Goal: Task Accomplishment & Management: Use online tool/utility

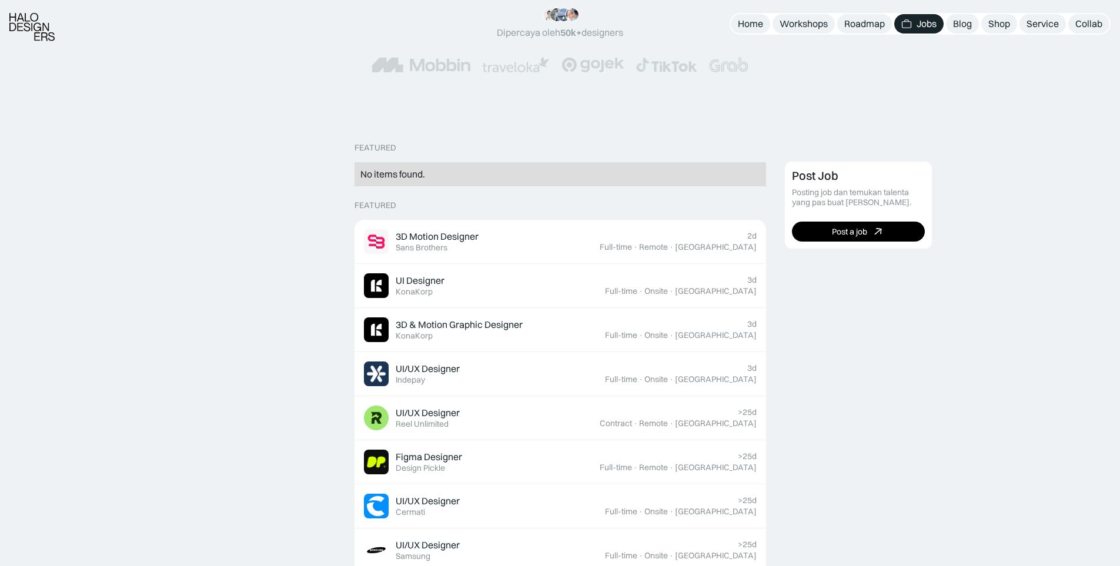
scroll to position [235, 0]
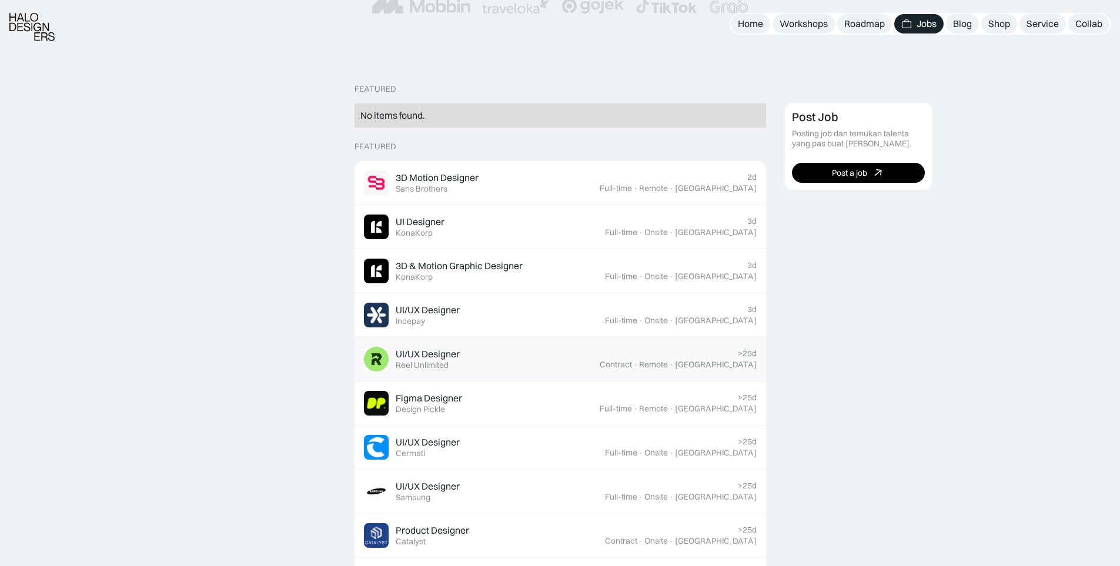
click at [443, 352] on div "UI/UX Designer" at bounding box center [428, 354] width 64 height 12
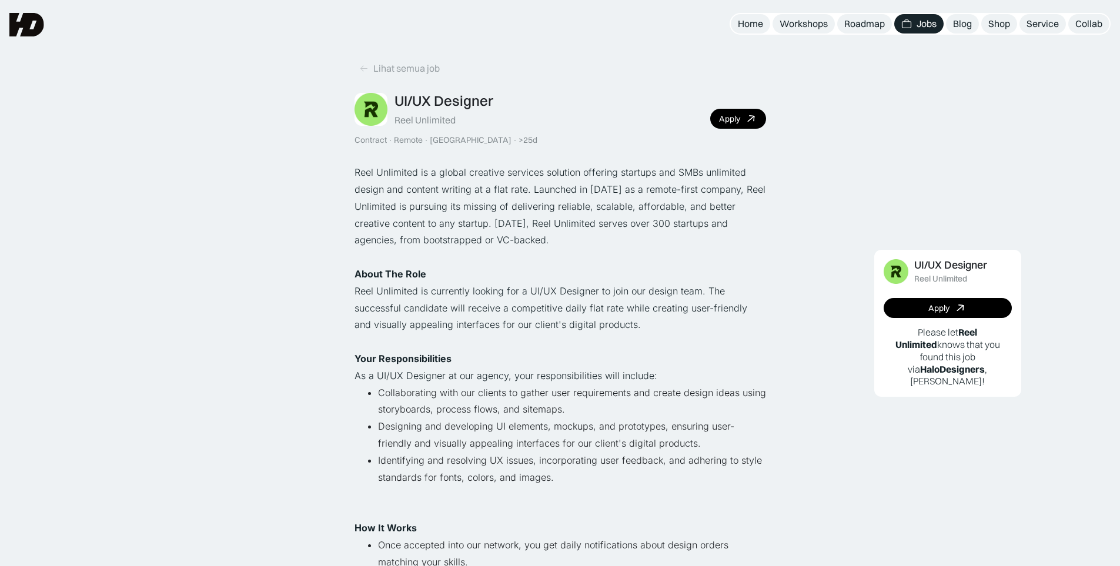
click at [31, 34] on img at bounding box center [26, 25] width 35 height 24
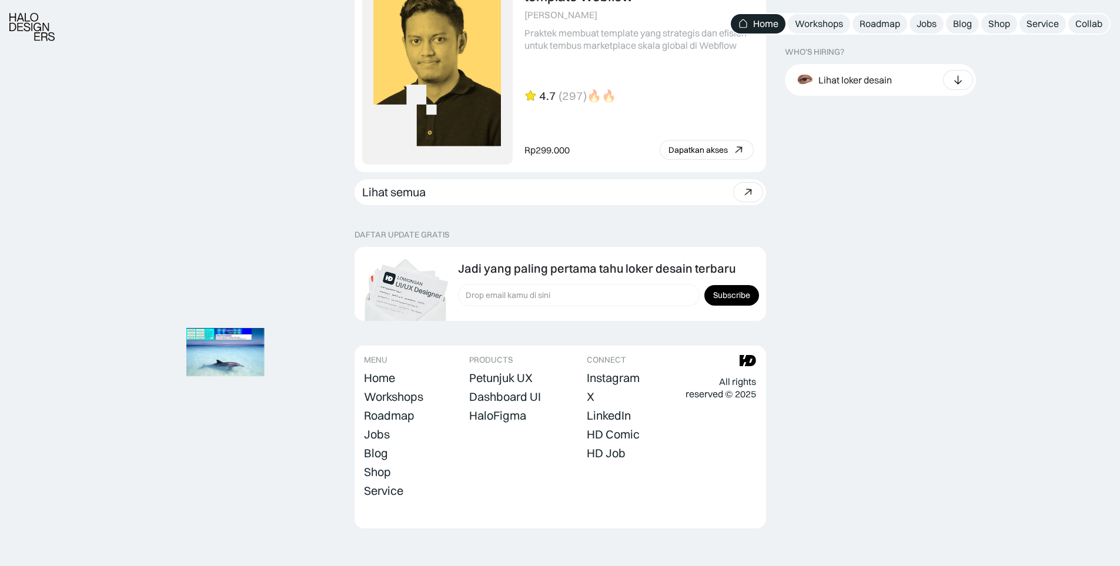
scroll to position [3244, 0]
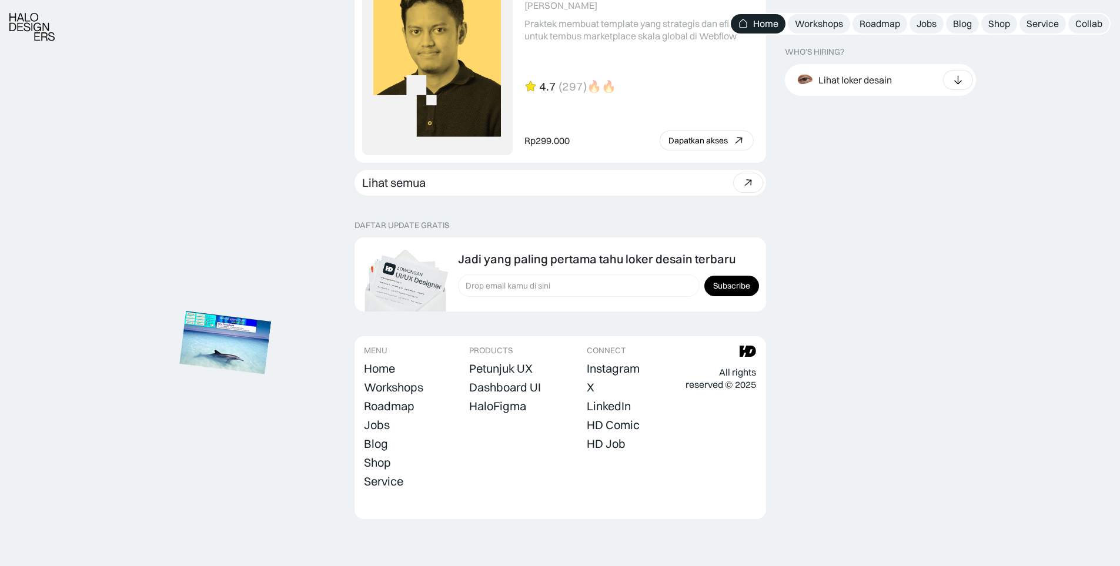
click at [242, 336] on img at bounding box center [225, 343] width 92 height 63
click at [242, 337] on img at bounding box center [225, 343] width 92 height 63
click at [226, 338] on img at bounding box center [225, 343] width 92 height 63
click at [410, 386] on div "Workshops" at bounding box center [393, 387] width 59 height 14
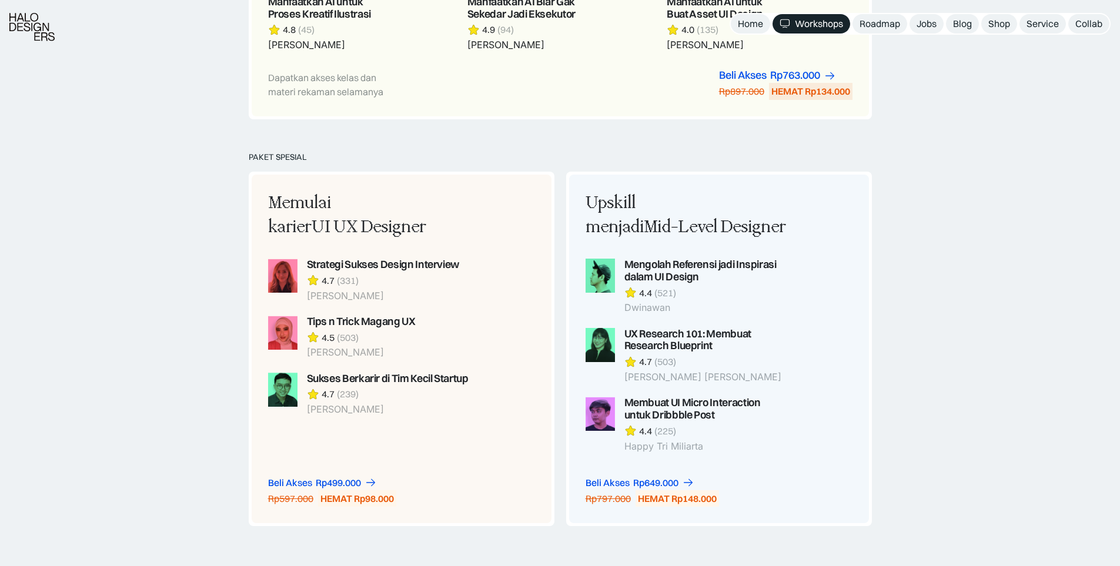
scroll to position [1059, 0]
